Goal: Transaction & Acquisition: Obtain resource

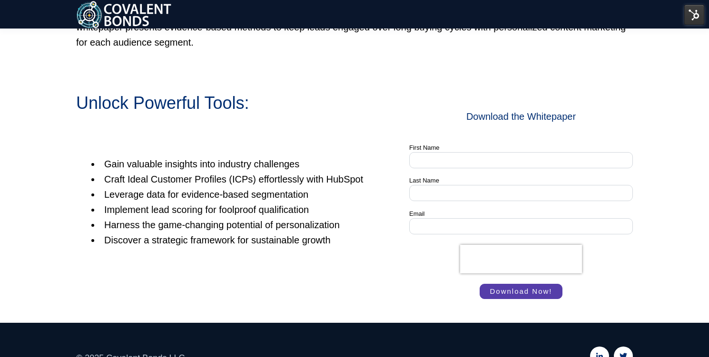
scroll to position [624, 0]
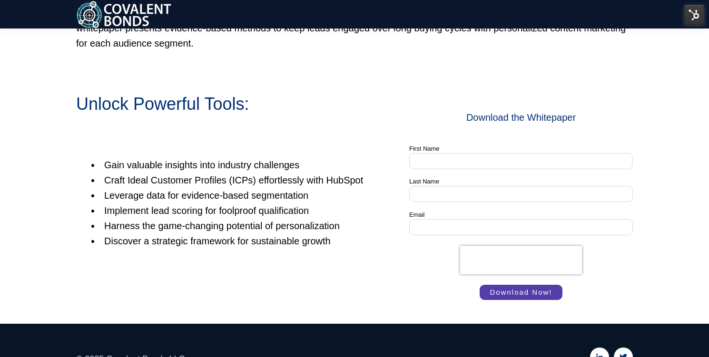
drag, startPoint x: 448, startPoint y: 258, endPoint x: 433, endPoint y: 258, distance: 14.3
click at [433, 258] on div at bounding box center [521, 260] width 224 height 29
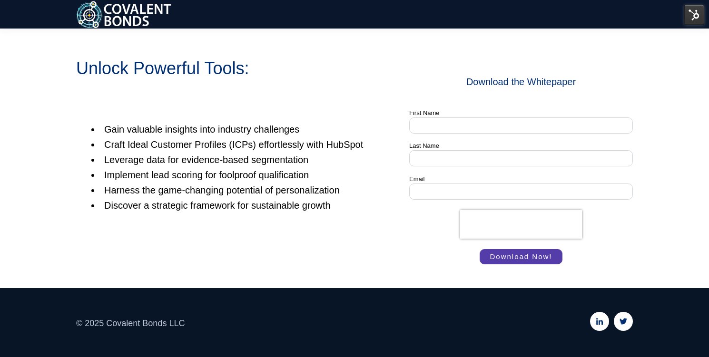
scroll to position [663, 0]
